Goal: Task Accomplishment & Management: Manage account settings

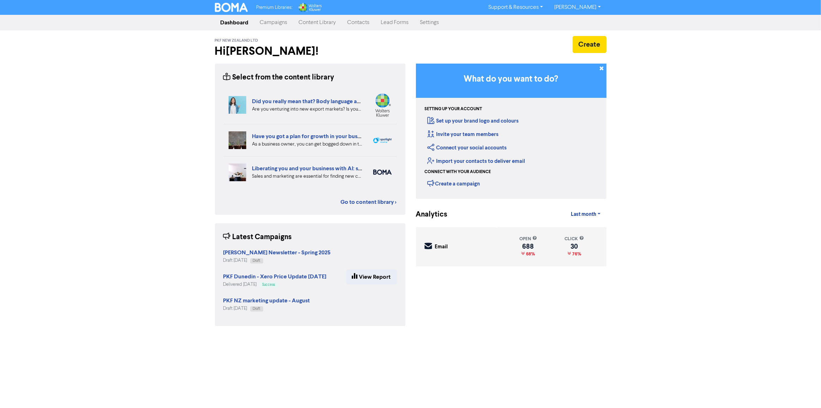
click at [267, 18] on link "Campaigns" at bounding box center [273, 23] width 39 height 14
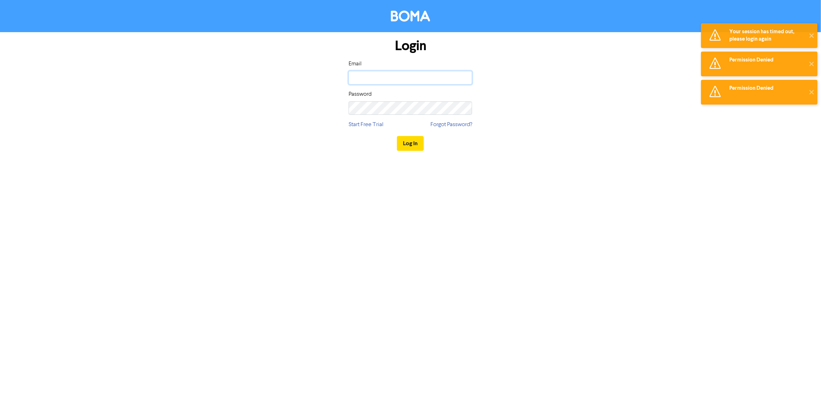
click at [409, 75] on input "email" at bounding box center [410, 77] width 123 height 13
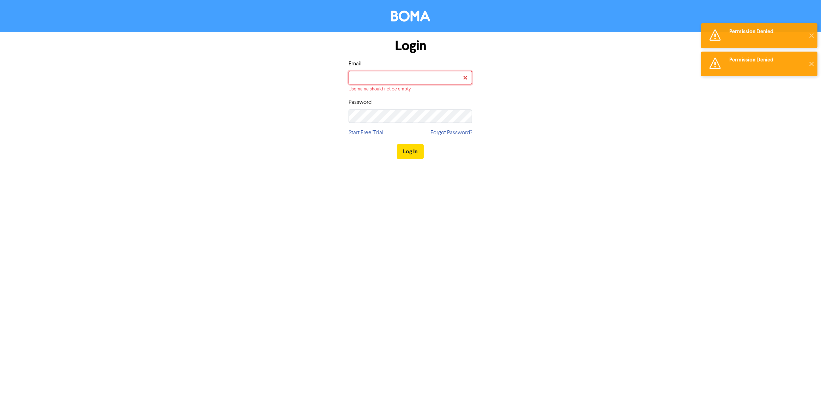
type input "[EMAIL_ADDRESS][DOMAIN_NAME]"
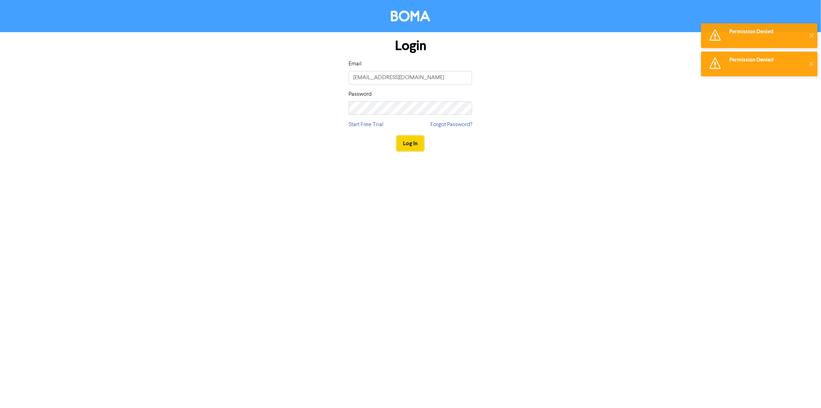
click at [414, 136] on button "Log In" at bounding box center [410, 143] width 27 height 15
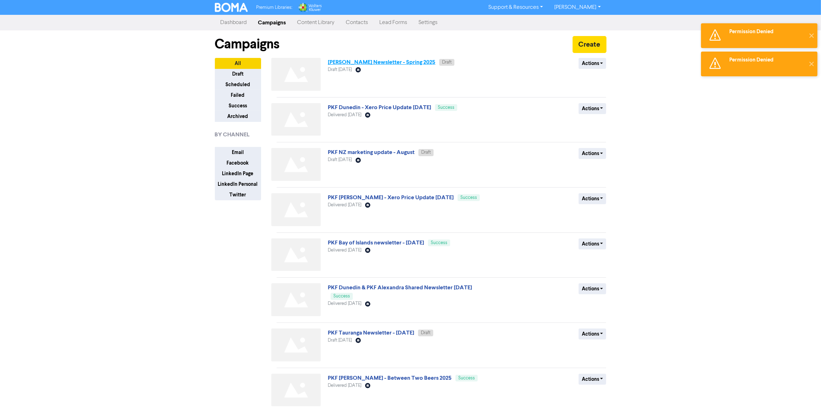
click at [380, 62] on link "[PERSON_NAME] Newsletter - Spring 2025" at bounding box center [382, 62] width 108 height 7
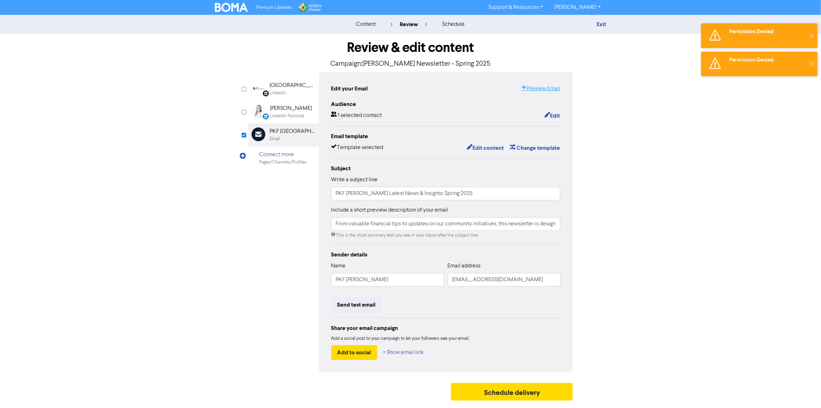
click at [535, 89] on link "Preview Email" at bounding box center [540, 88] width 39 height 8
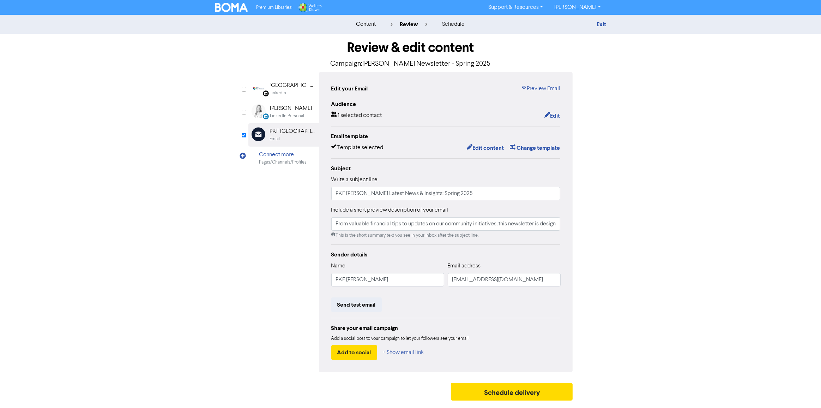
click at [236, 5] on img at bounding box center [231, 7] width 33 height 9
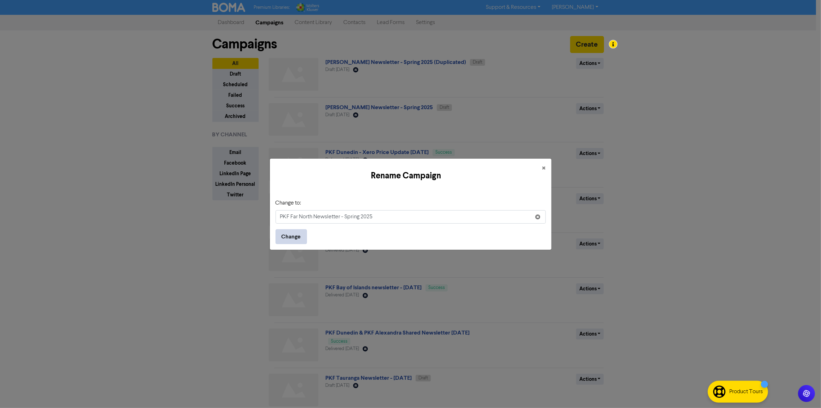
type input "PKF Far North Newsletter - Spring 2025"
click at [284, 240] on button "Change" at bounding box center [291, 236] width 31 height 15
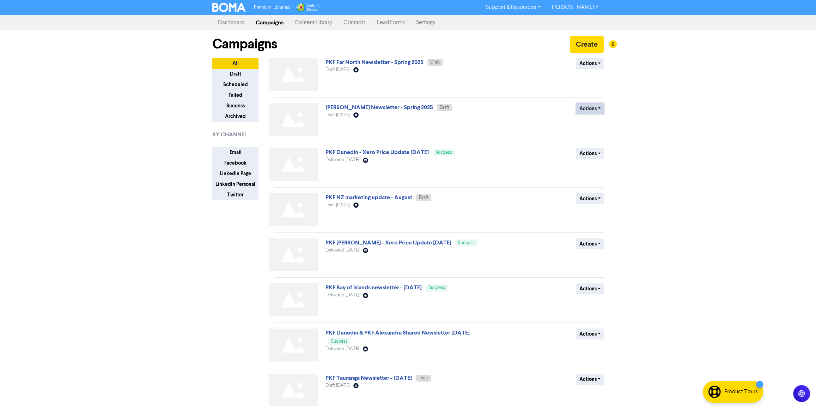
click at [591, 112] on button "Actions" at bounding box center [590, 108] width 28 height 11
click at [597, 147] on button "Rename" at bounding box center [605, 145] width 56 height 11
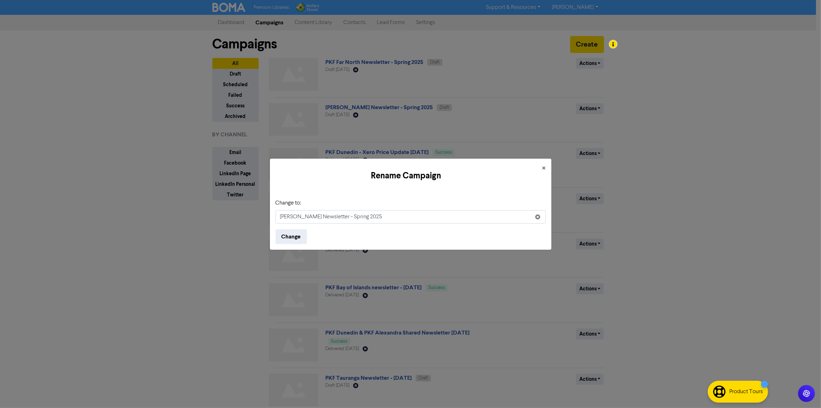
click at [280, 219] on input "[PERSON_NAME] Newsletter - Spring 2025" at bounding box center [411, 216] width 270 height 13
type input "PKF Hamilton Newsletter - Spring 2025"
click at [289, 235] on button "Change" at bounding box center [291, 236] width 31 height 15
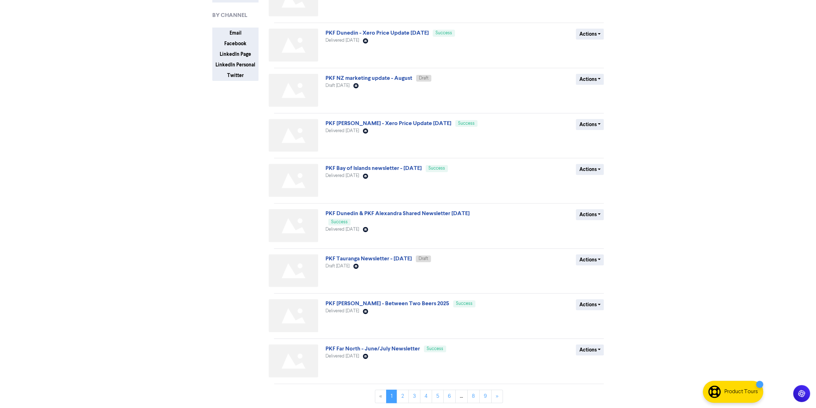
scroll to position [119, 0]
click at [404, 395] on link "2" at bounding box center [403, 395] width 12 height 13
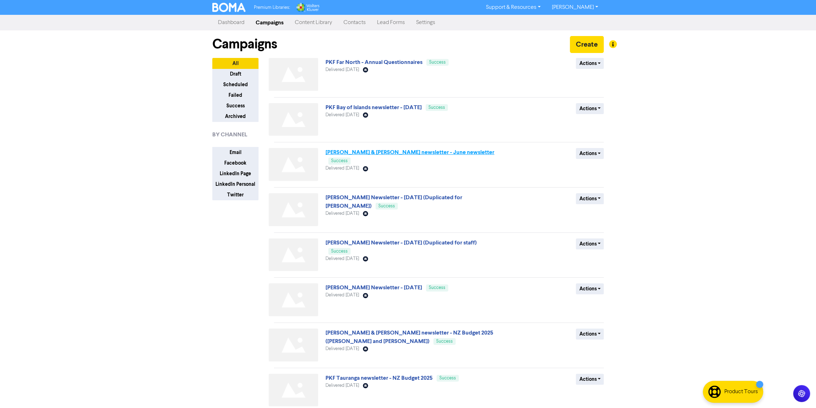
click at [421, 152] on link "Carr & Stanton newsletter - June newsletter" at bounding box center [410, 152] width 169 height 7
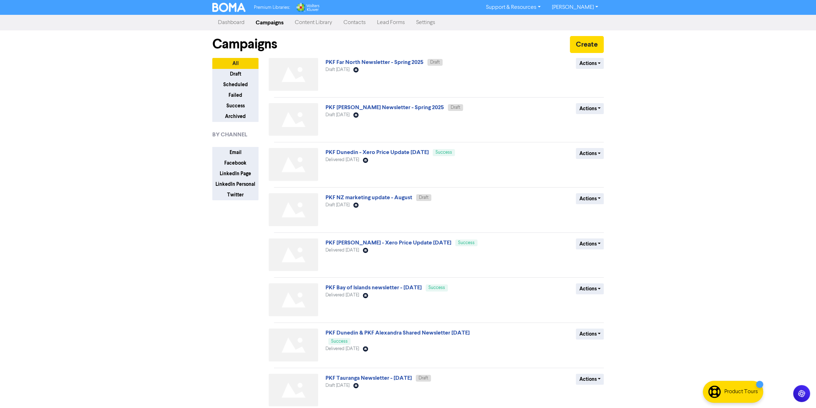
scroll to position [119, 0]
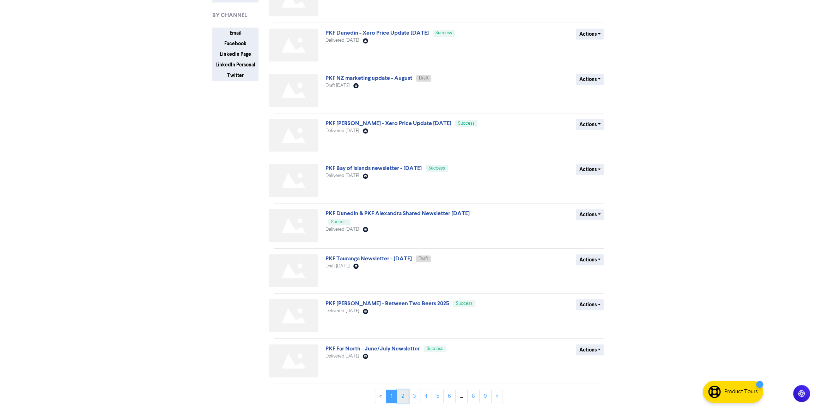
click at [403, 399] on link "2" at bounding box center [403, 395] width 12 height 13
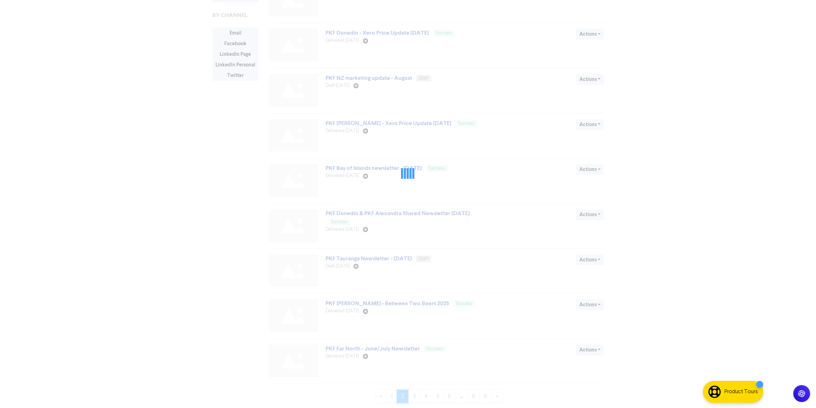
scroll to position [0, 0]
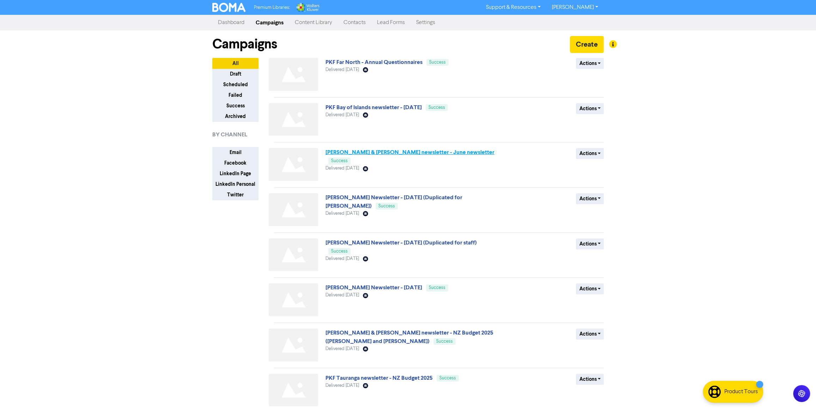
click at [368, 151] on link "Carr & Stanton newsletter - June newsletter" at bounding box center [410, 152] width 169 height 7
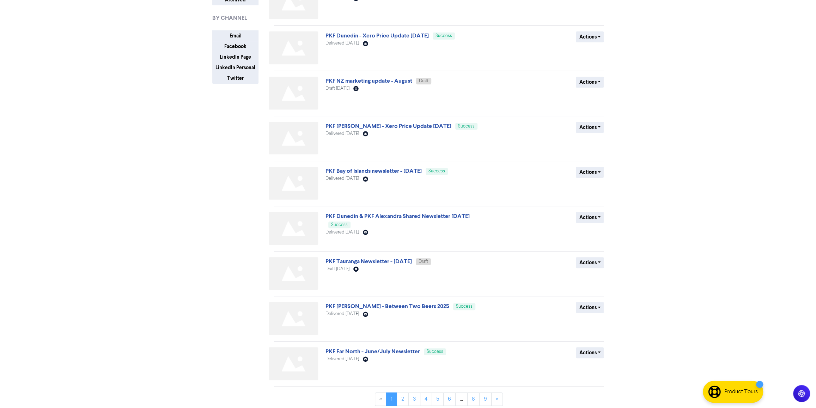
scroll to position [116, 0]
click at [404, 400] on link "2" at bounding box center [403, 398] width 12 height 13
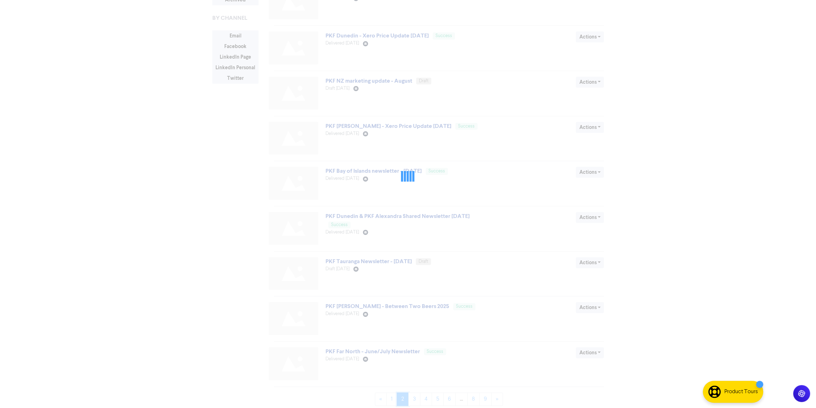
scroll to position [0, 0]
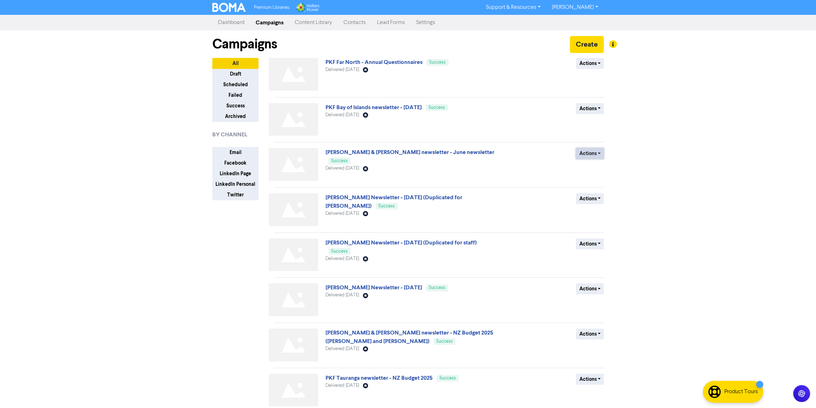
click at [595, 155] on button "Actions" at bounding box center [590, 153] width 28 height 11
click at [607, 168] on button "Duplicate" at bounding box center [605, 168] width 56 height 11
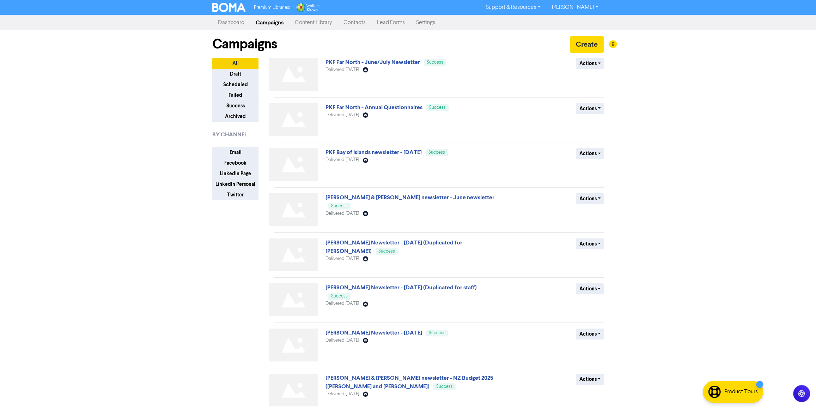
scroll to position [119, 0]
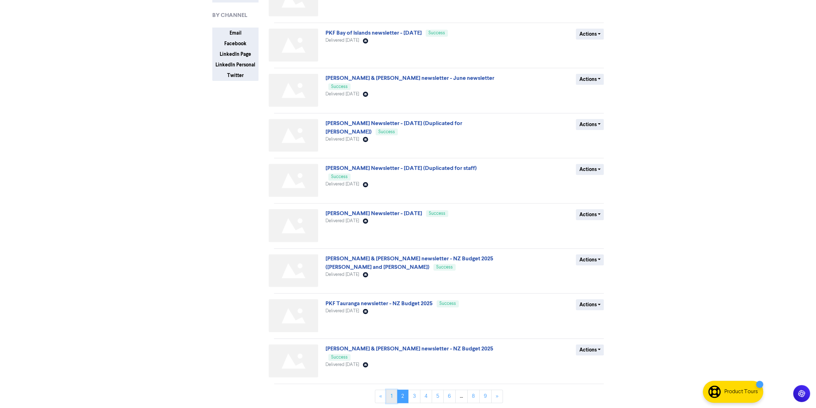
click at [388, 395] on link "1" at bounding box center [391, 395] width 11 height 13
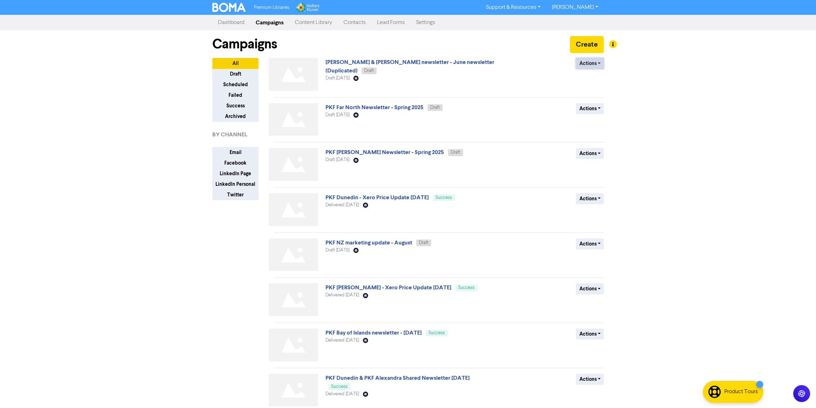
click at [589, 64] on button "Actions" at bounding box center [590, 63] width 28 height 11
click at [602, 98] on button "Rename" at bounding box center [605, 100] width 56 height 11
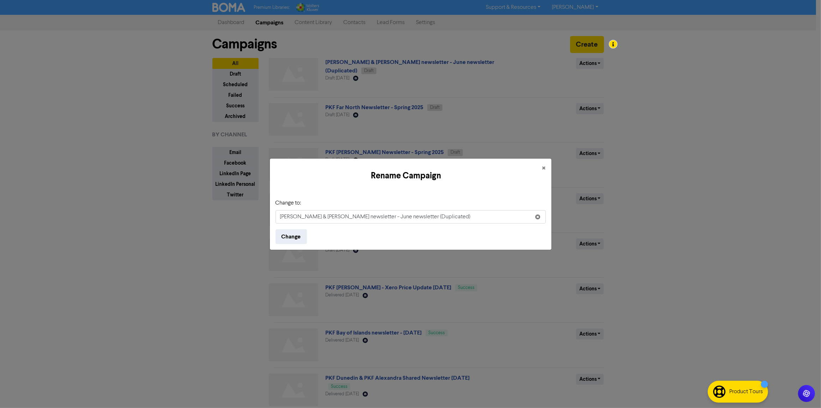
click at [279, 216] on input "Carr & Stanton newsletter - June newsletter (Duplicated)" at bounding box center [411, 216] width 270 height 13
click at [362, 217] on input "PKF Carr & Stanton newsletter - June newsletter (Duplicated)" at bounding box center [411, 216] width 270 height 13
drag, startPoint x: 399, startPoint y: 216, endPoint x: 449, endPoint y: 219, distance: 50.2
click at [449, 219] on input "PKF Carr & Stanton newsletter - Spring newsletter (Duplicated)" at bounding box center [411, 216] width 270 height 13
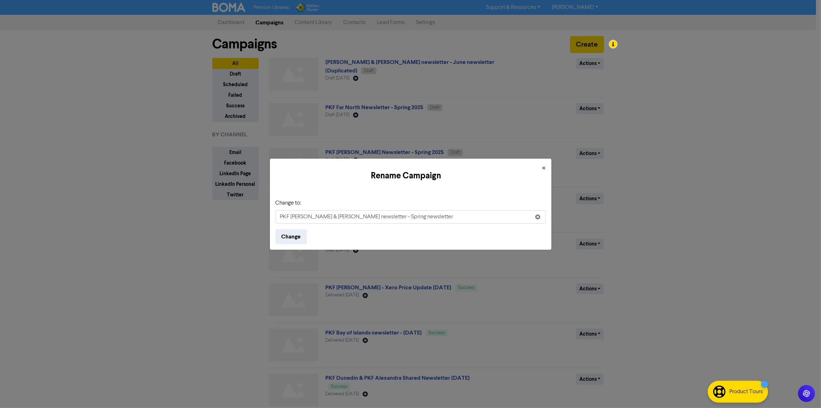
click at [336, 215] on input "PKF Carr & Stanton newsletter - Spring newsletter" at bounding box center [411, 216] width 270 height 13
click at [386, 217] on input "PKF Carr & Stanton Newsletter - Spring newsletter" at bounding box center [411, 216] width 270 height 13
type input "PKF Carr & Stanton Newsletter - Spring 2025"
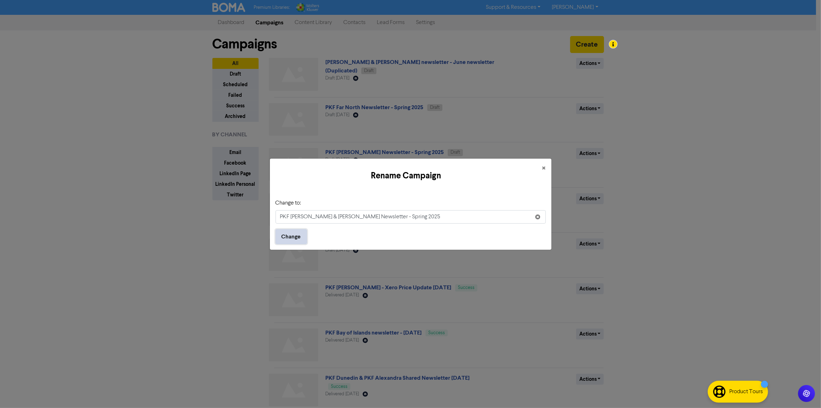
click at [292, 236] on button "Change" at bounding box center [291, 236] width 31 height 15
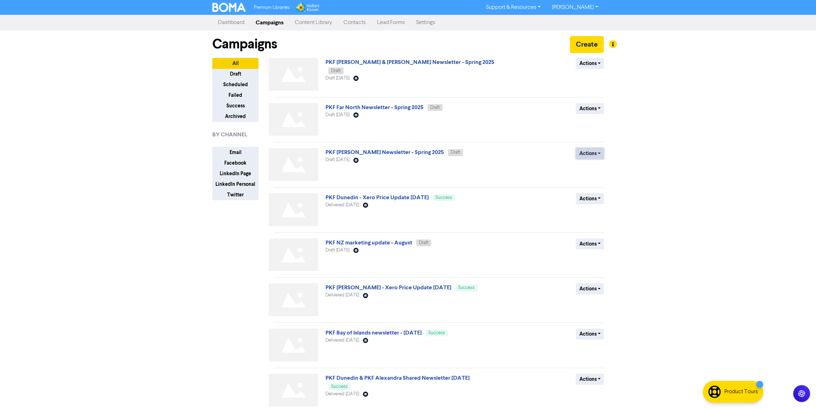
click at [590, 150] on button "Actions" at bounding box center [590, 153] width 28 height 11
click at [601, 182] on button "Duplicate" at bounding box center [605, 179] width 56 height 11
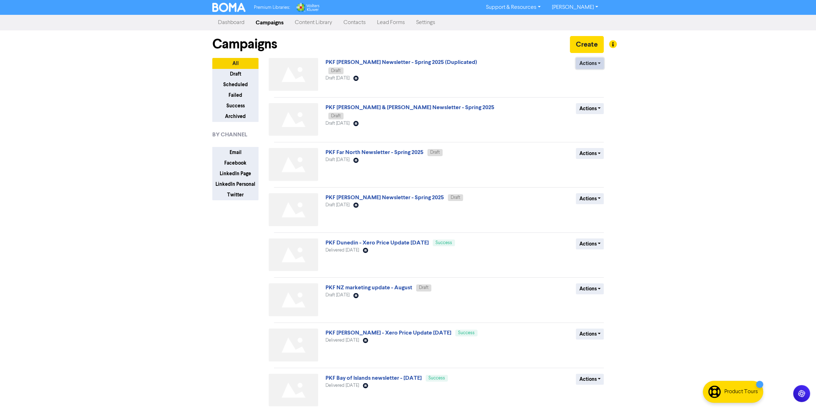
click at [592, 64] on button "Actions" at bounding box center [590, 63] width 28 height 11
click at [602, 98] on button "Rename" at bounding box center [605, 100] width 56 height 11
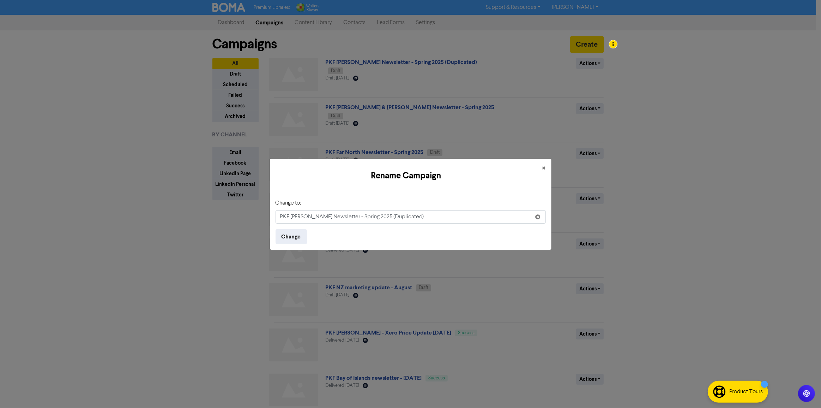
click at [302, 218] on input "PKF Hamilton Newsletter - Spring 2025 (Duplicated)" at bounding box center [411, 216] width 270 height 13
click at [391, 220] on input "PKF Tauranga Newsletter - Spring 2025 (Duplicated)" at bounding box center [411, 216] width 270 height 13
drag, startPoint x: 416, startPoint y: 216, endPoint x: 373, endPoint y: 212, distance: 43.6
click at [373, 212] on input "PKF Tauranga Newsletter - Spring 2025 (Duplicated)" at bounding box center [411, 216] width 270 height 13
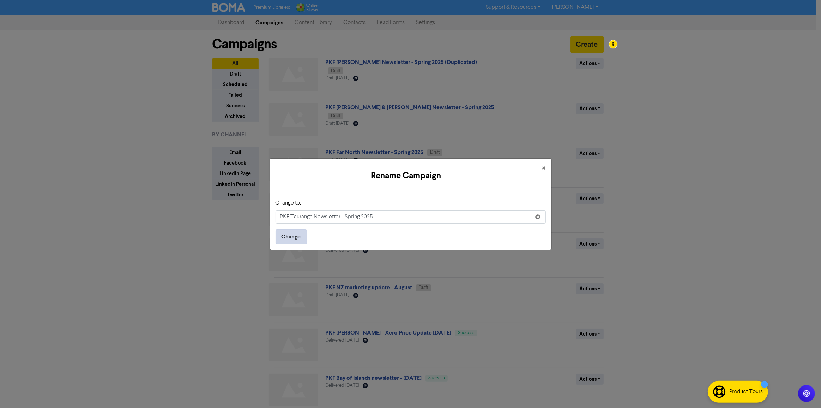
type input "PKF Tauranga Newsletter - Spring 2025"
click at [290, 238] on button "Change" at bounding box center [291, 236] width 31 height 15
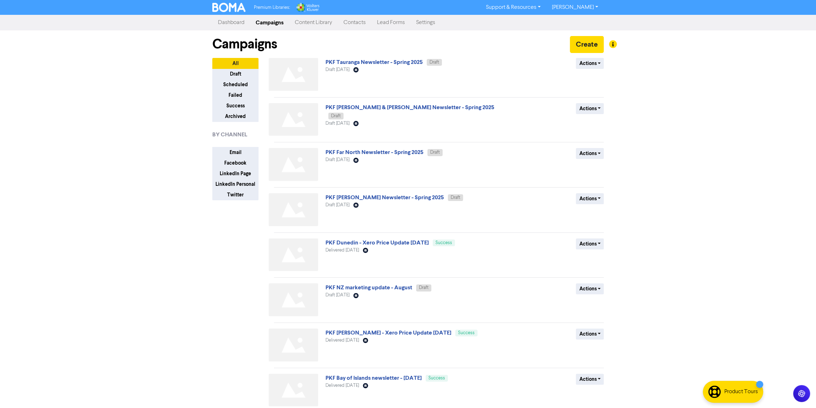
click at [158, 258] on div "Premium Libraries: Support & Resources Video Tutorials FAQ & Guides Marketing E…" at bounding box center [408, 204] width 816 height 408
click at [397, 59] on span "PKF Tauranga Newsletter - Spring 2025 Draft" at bounding box center [384, 62] width 116 height 6
click at [392, 64] on link "PKF Tauranga Newsletter - Spring 2025" at bounding box center [374, 62] width 97 height 7
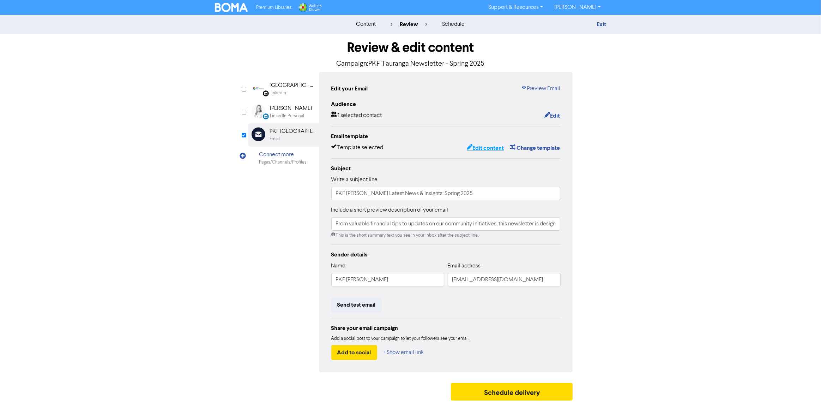
click at [487, 145] on button "Edit content" at bounding box center [485, 147] width 38 height 9
